Goal: Task Accomplishment & Management: Manage account settings

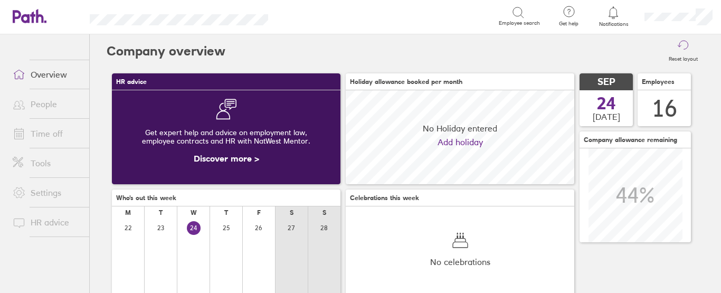
scroll to position [94, 229]
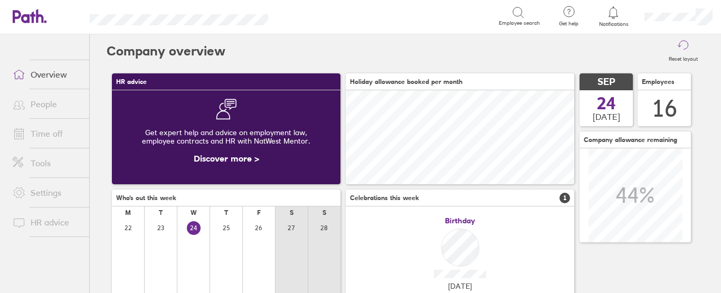
click at [61, 130] on link "Time off" at bounding box center [46, 133] width 85 height 21
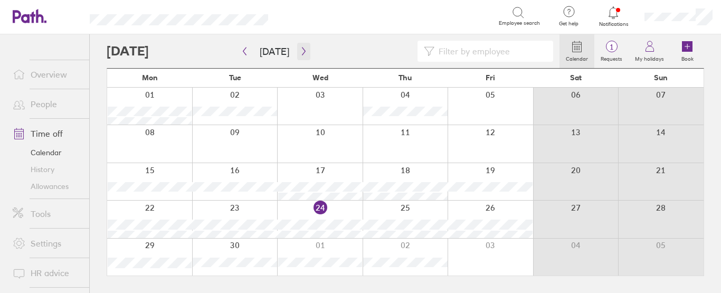
click at [302, 50] on icon "button" at bounding box center [303, 52] width 3 height 8
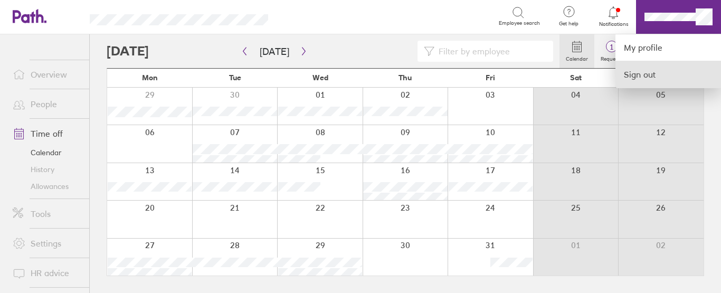
click at [645, 73] on link "Sign out" at bounding box center [668, 74] width 106 height 26
